Goal: Transaction & Acquisition: Register for event/course

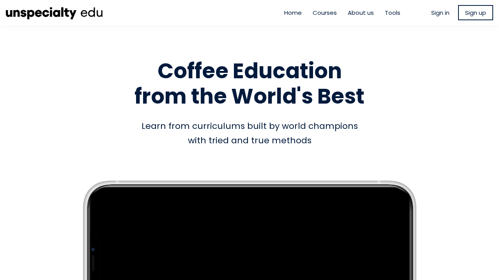
click at [324, 12] on span "Courses" at bounding box center [325, 12] width 24 height 9
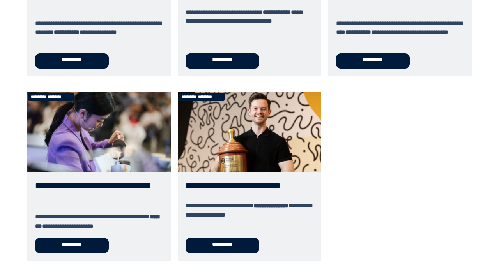
scroll to position [398, 0]
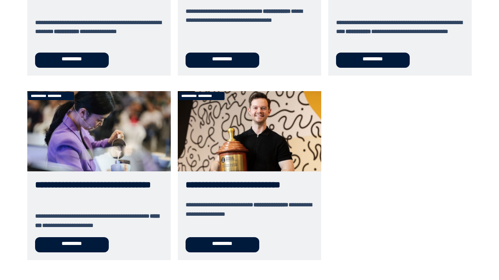
click at [234, 249] on link "**********" at bounding box center [250, 176] width 144 height 170
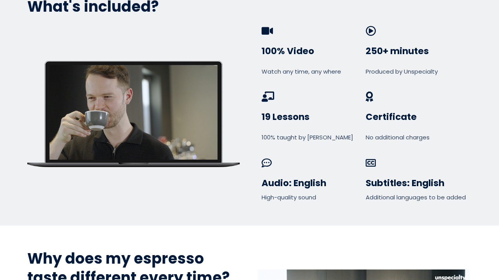
scroll to position [234, 0]
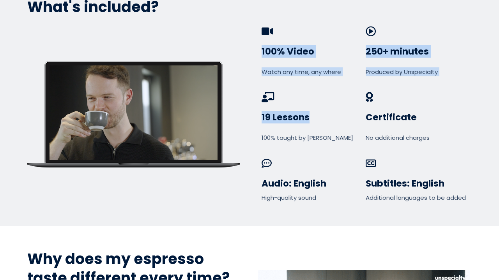
drag, startPoint x: 310, startPoint y: 117, endPoint x: 246, endPoint y: 102, distance: 65.3
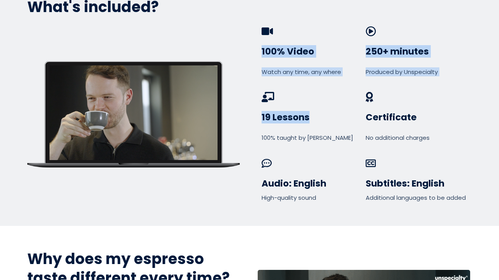
click at [246, 102] on div "Write your awesome label here. 100% Video Watch any time, any where 250+ minute…" at bounding box center [249, 114] width 456 height 176
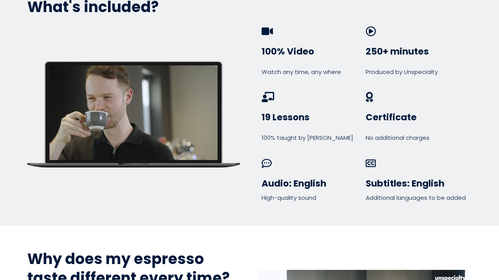
click at [283, 151] on div "19 Lessons 100% taught by Anthony Douglas Certificate No additional charges" at bounding box center [364, 125] width 205 height 66
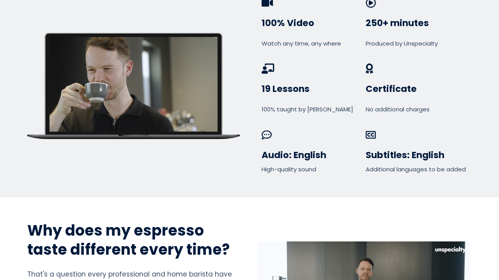
scroll to position [263, 0]
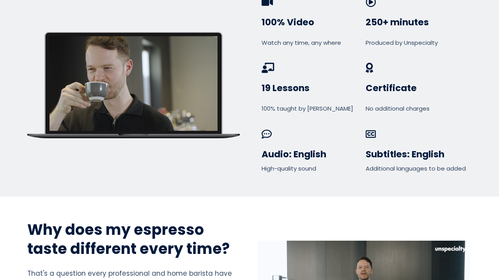
drag, startPoint x: 419, startPoint y: 85, endPoint x: 383, endPoint y: 41, distance: 57.0
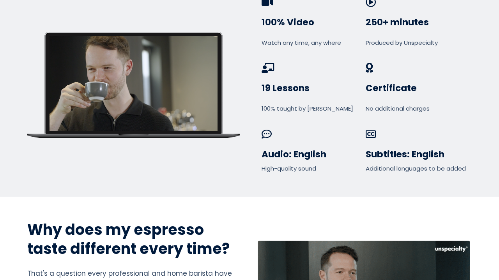
click at [383, 41] on div "100% Video Watch any time, any where 250+ minutes Produced by Unspecialty" at bounding box center [364, 85] width 225 height 176
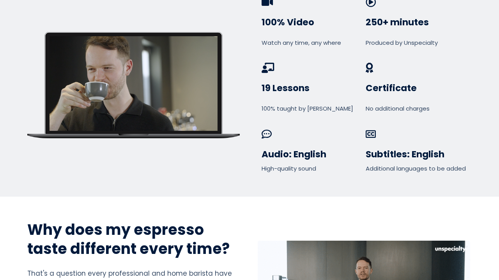
click at [370, 107] on div "No additional charges" at bounding box center [416, 108] width 101 height 9
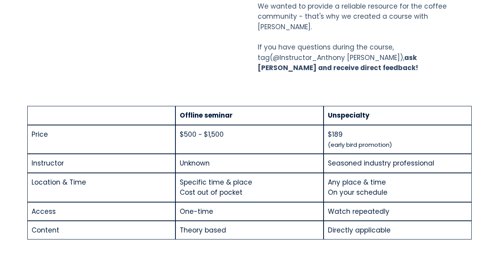
scroll to position [759, 0]
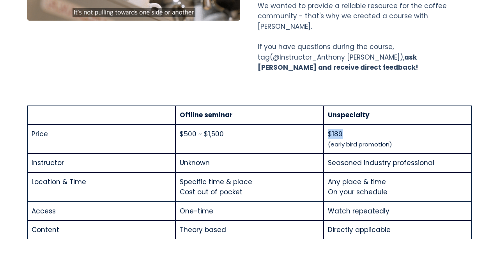
drag, startPoint x: 348, startPoint y: 122, endPoint x: 325, endPoint y: 116, distance: 23.7
click at [325, 125] on td "$189 (early bird promotion)" at bounding box center [398, 139] width 148 height 29
click at [261, 154] on td "Unknown" at bounding box center [250, 163] width 148 height 19
drag, startPoint x: 181, startPoint y: 119, endPoint x: 229, endPoint y: 120, distance: 48.4
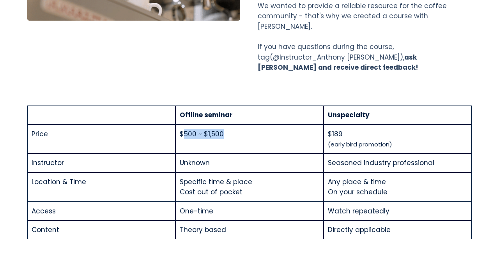
click at [229, 125] on td "$500 ~ $1,500" at bounding box center [250, 139] width 148 height 29
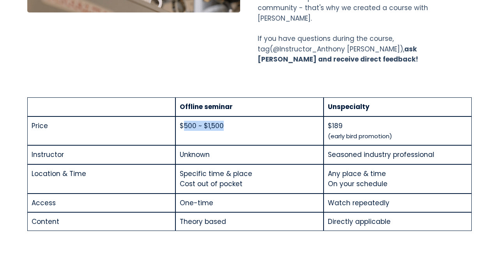
scroll to position [766, 0]
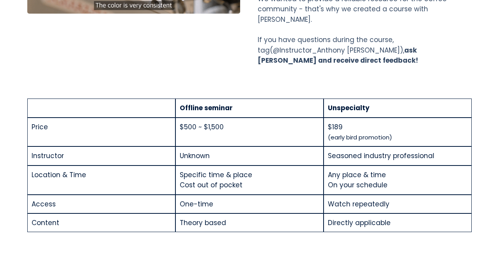
click at [222, 118] on td "$500 ~ $1,500" at bounding box center [250, 132] width 148 height 29
drag, startPoint x: 352, startPoint y: 115, endPoint x: 325, endPoint y: 109, distance: 27.1
click at [325, 118] on td "$189 (early bird promotion)" at bounding box center [398, 132] width 148 height 29
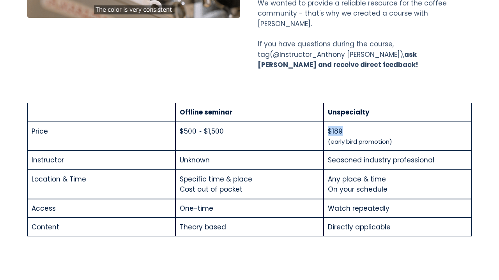
scroll to position [761, 0]
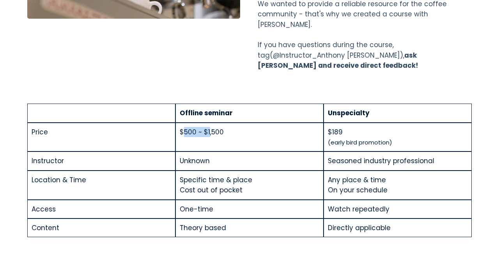
drag, startPoint x: 182, startPoint y: 114, endPoint x: 211, endPoint y: 115, distance: 28.9
click at [211, 128] on span "$500 ~ $1,500" at bounding box center [202, 132] width 44 height 9
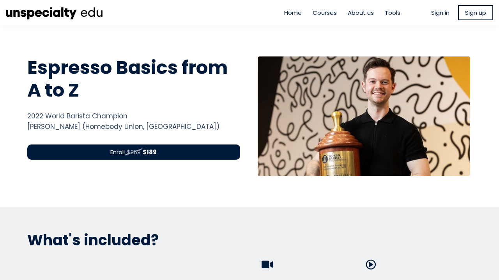
scroll to position [0, 0]
click at [168, 153] on div "Enroll $269 $189" at bounding box center [133, 152] width 213 height 15
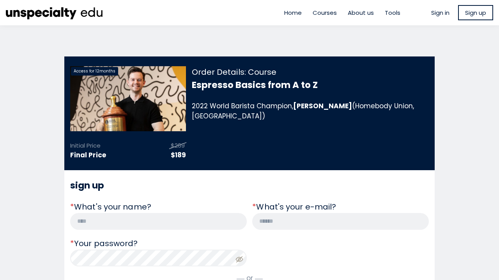
scroll to position [0, 0]
